Goal: Navigation & Orientation: Understand site structure

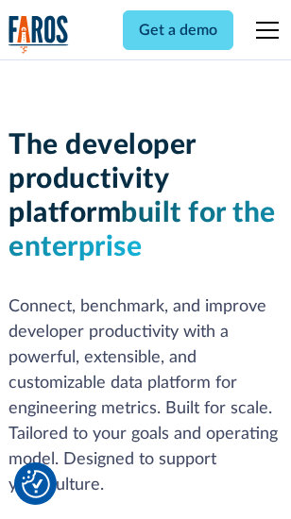
scroll to position [284, 0]
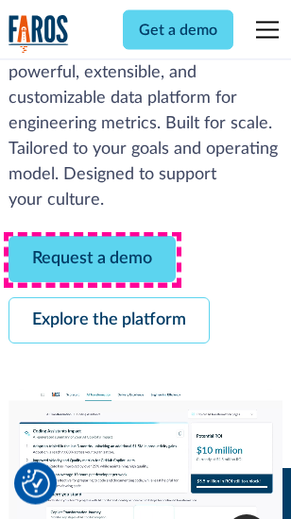
click at [92, 260] on link "Request a demo" at bounding box center [91, 260] width 167 height 46
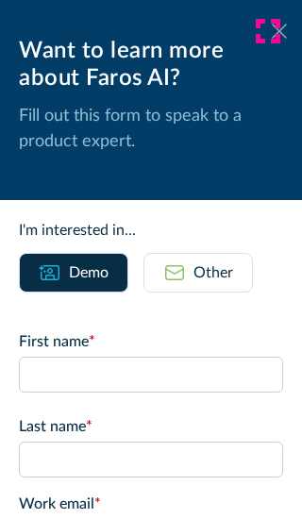
click at [272, 31] on icon at bounding box center [279, 31] width 15 height 14
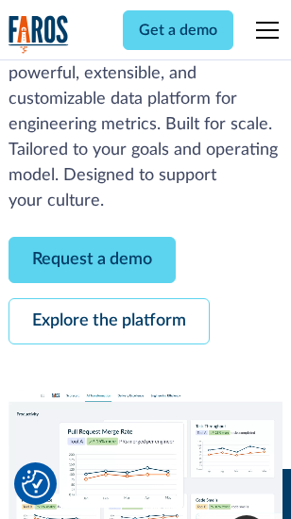
scroll to position [345, 0]
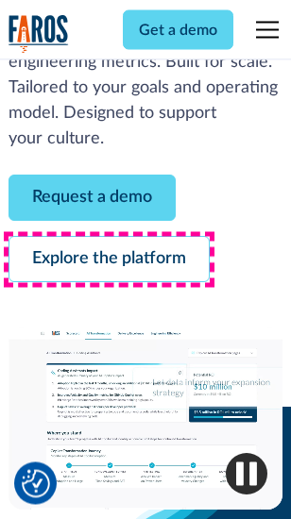
click at [108, 260] on link "Explore the platform" at bounding box center [108, 260] width 201 height 46
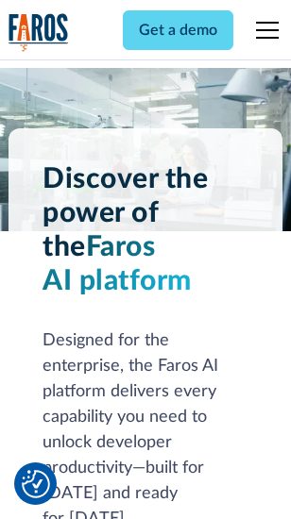
scroll to position [14378, 0]
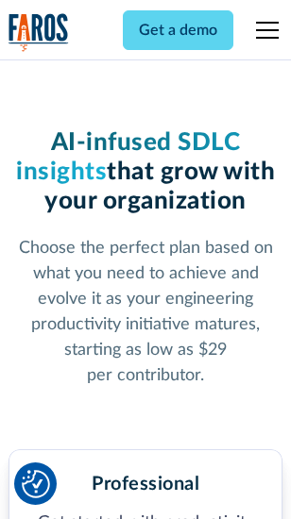
scroll to position [2998, 0]
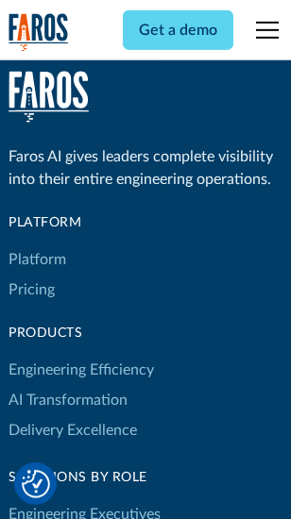
click at [37, 259] on link "Platform" at bounding box center [37, 259] width 58 height 30
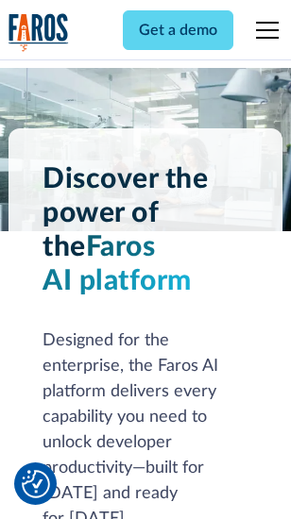
scroll to position [14983, 0]
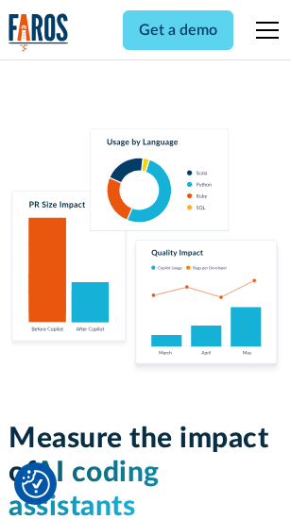
scroll to position [11785, 0]
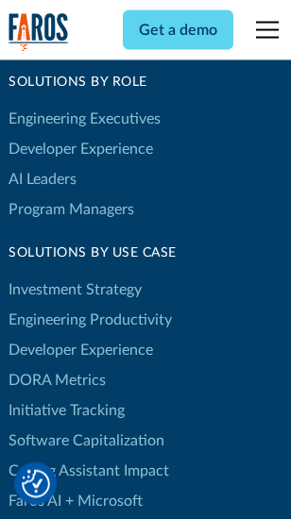
click at [57, 365] on link "DORA Metrics" at bounding box center [56, 380] width 97 height 30
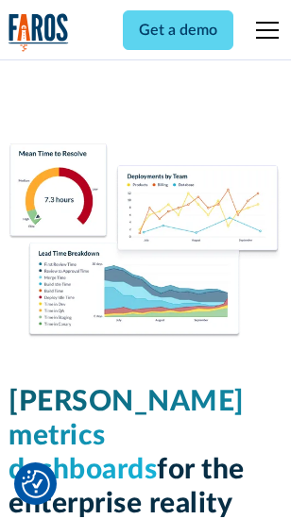
scroll to position [8360, 0]
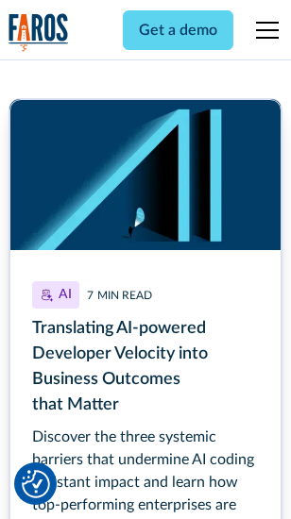
scroll to position [8562, 0]
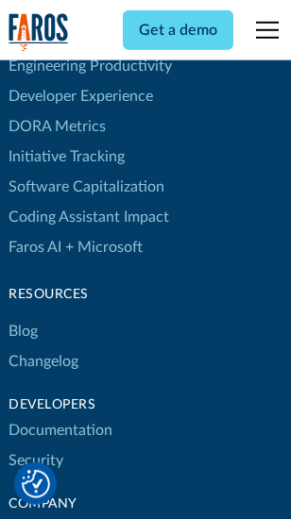
click at [43, 346] on link "Changelog" at bounding box center [43, 361] width 70 height 30
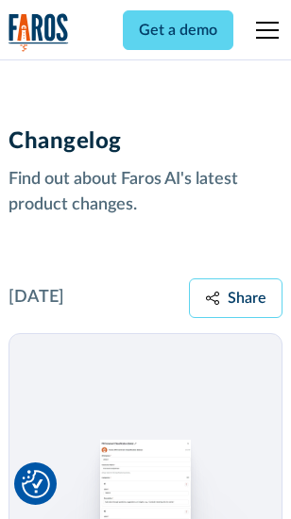
scroll to position [23140, 0]
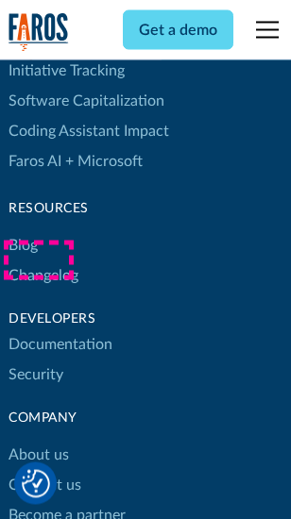
click at [38, 441] on link "About us" at bounding box center [38, 456] width 60 height 30
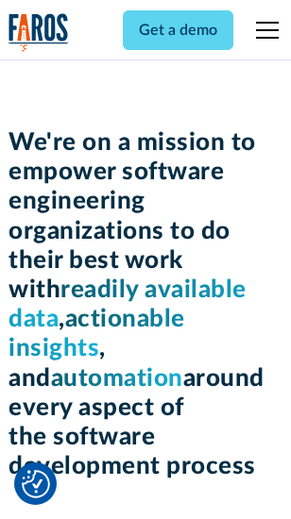
scroll to position [6531, 0]
